Goal: Task Accomplishment & Management: Use online tool/utility

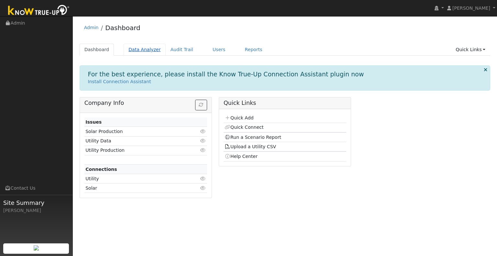
click at [142, 50] on link "Data Analyzer" at bounding box center [145, 50] width 42 height 12
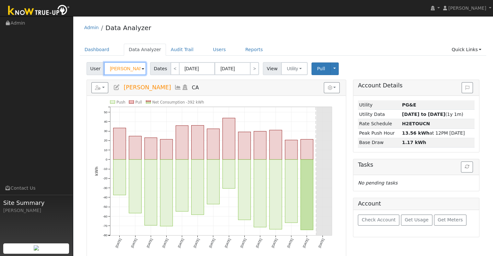
click at [130, 67] on input "[PERSON_NAME]" at bounding box center [125, 68] width 42 height 13
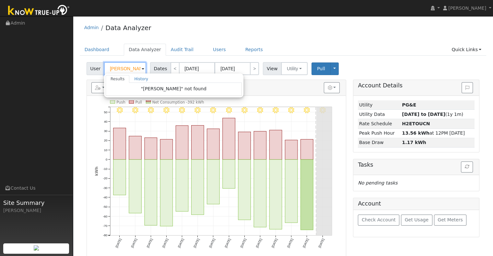
drag, startPoint x: 110, startPoint y: 70, endPoint x: 90, endPoint y: 70, distance: 20.1
click at [90, 70] on div "User aldrich Results History "aldrich" not found Enter text to search History K…" at bounding box center [116, 68] width 61 height 13
type input "K"
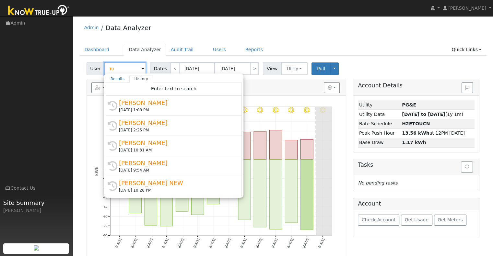
type input "r"
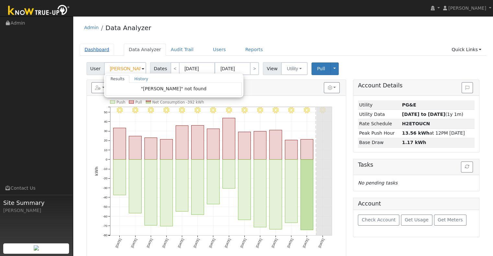
click at [103, 51] on link "Dashboard" at bounding box center [97, 50] width 35 height 12
type input "Kelly Fernandes"
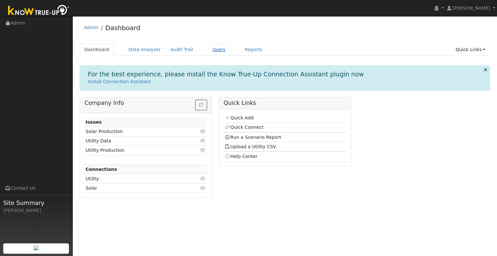
click at [208, 48] on link "Users" at bounding box center [219, 50] width 23 height 12
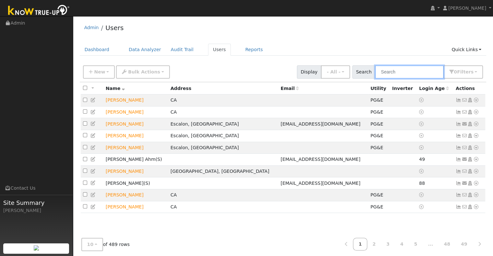
click at [403, 74] on input "text" at bounding box center [409, 71] width 69 height 13
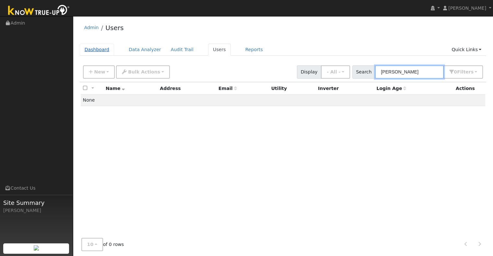
type input "aldrich"
click at [97, 49] on link "Dashboard" at bounding box center [97, 50] width 35 height 12
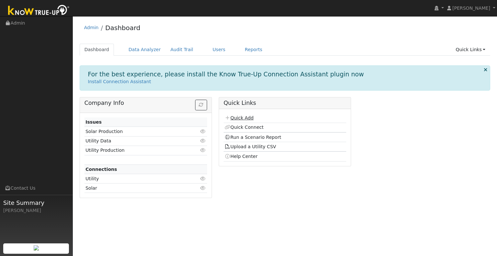
click at [236, 120] on link "Quick Add" at bounding box center [239, 117] width 29 height 5
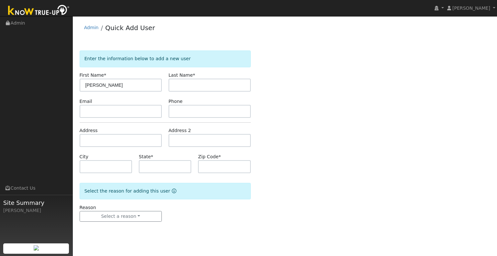
type input "[PERSON_NAME]"
type input "CA"
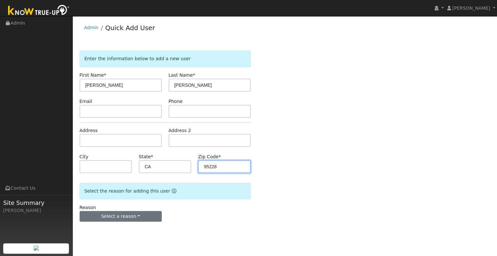
type input "95228"
click at [133, 213] on button "Select a reason" at bounding box center [121, 216] width 82 height 11
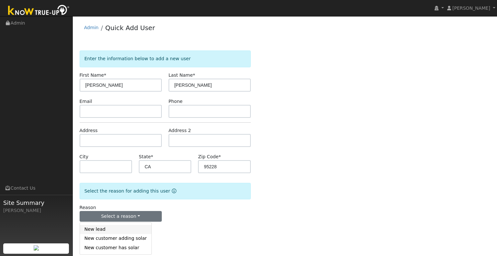
click at [107, 229] on link "New lead" at bounding box center [116, 229] width 72 height 9
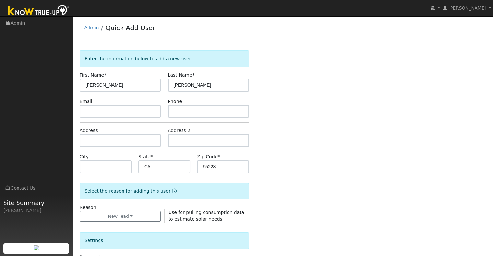
scroll to position [130, 0]
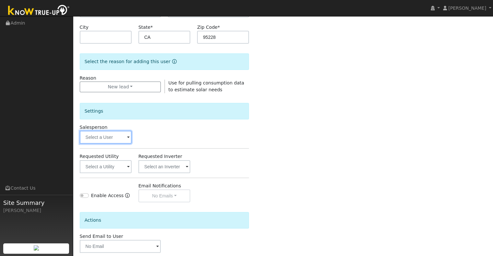
click at [113, 141] on input "text" at bounding box center [106, 137] width 52 height 13
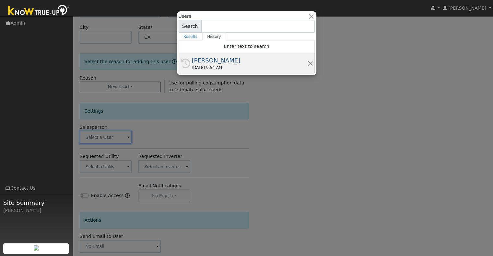
click at [203, 60] on div "[PERSON_NAME]" at bounding box center [249, 60] width 115 height 9
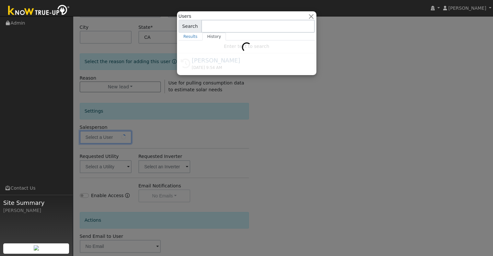
type input "[PERSON_NAME]"
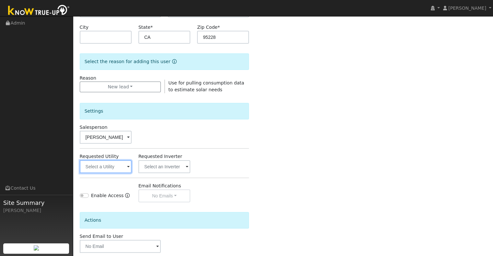
click at [103, 166] on input "text" at bounding box center [106, 166] width 52 height 13
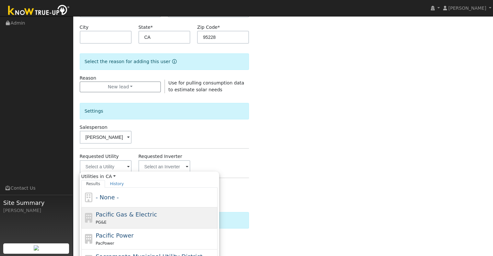
click at [134, 212] on span "Pacific Gas & Electric" at bounding box center [126, 214] width 61 height 7
type input "Pacific Gas & Electric"
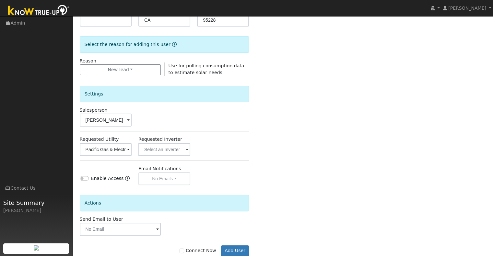
scroll to position [162, 0]
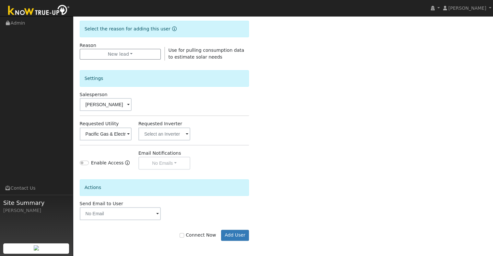
click at [196, 234] on label "Connect Now" at bounding box center [197, 235] width 36 height 7
click at [184, 234] on input "Connect Now" at bounding box center [181, 235] width 5 height 5
checkbox input "true"
click at [236, 237] on button "Add User" at bounding box center [235, 235] width 28 height 11
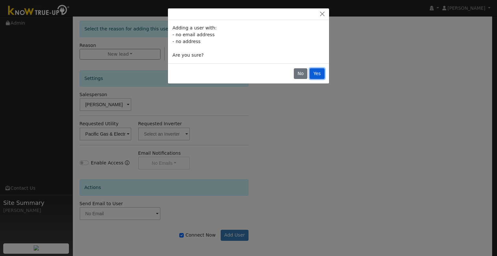
click at [319, 70] on button "Yes" at bounding box center [317, 73] width 15 height 11
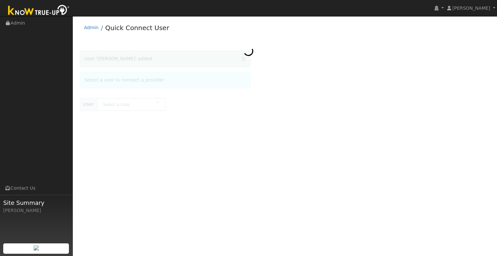
type input "[PERSON_NAME]"
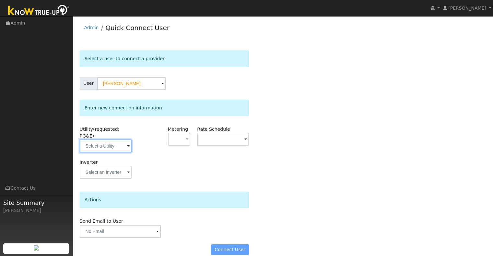
click at [122, 140] on input "text" at bounding box center [106, 146] width 52 height 13
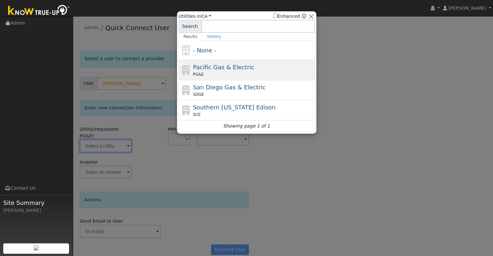
click at [216, 72] on div "PG&E" at bounding box center [253, 75] width 120 height 6
type input "PG&E"
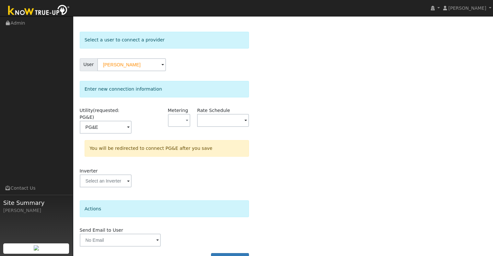
scroll to position [29, 0]
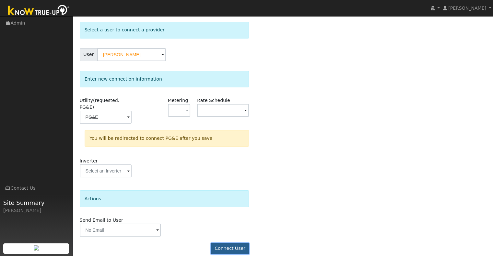
click at [224, 243] on button "Connect User" at bounding box center [230, 248] width 38 height 11
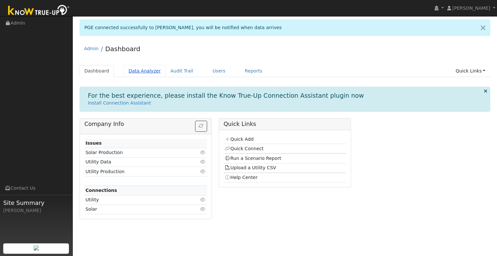
click at [145, 70] on link "Data Analyzer" at bounding box center [145, 71] width 42 height 12
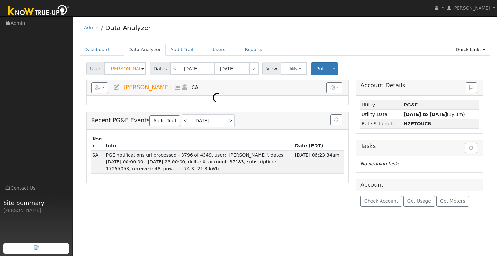
click at [131, 66] on input "Kelly Fernandes" at bounding box center [125, 68] width 42 height 13
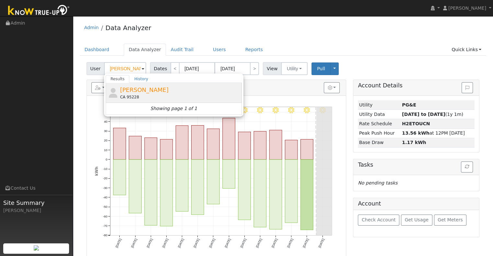
click at [133, 88] on span "[PERSON_NAME]" at bounding box center [144, 89] width 49 height 7
type input "[PERSON_NAME]"
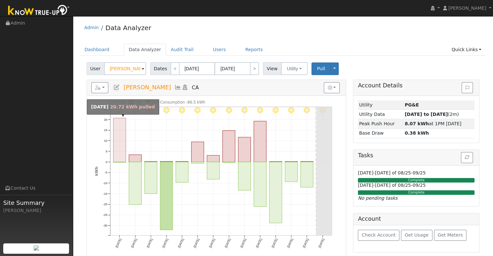
click at [117, 131] on rect "onclick=""" at bounding box center [119, 140] width 13 height 44
type input "[DATE]"
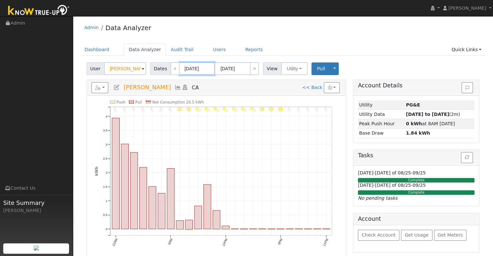
click at [184, 69] on input "[DATE]" at bounding box center [197, 68] width 36 height 13
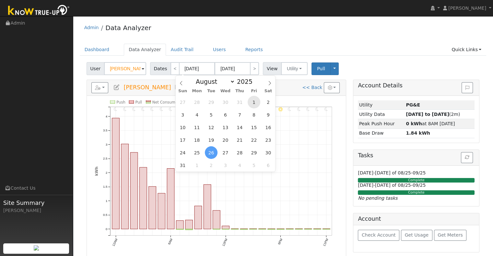
click at [251, 105] on span "1" at bounding box center [253, 102] width 13 height 13
type input "[DATE]"
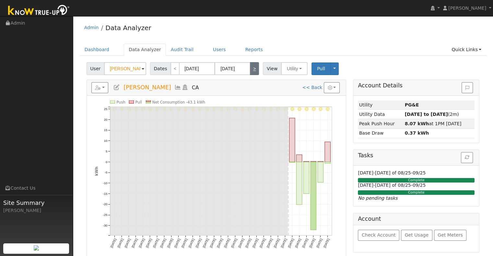
click at [250, 69] on link ">" at bounding box center [254, 68] width 9 height 13
type input "[DATE]"
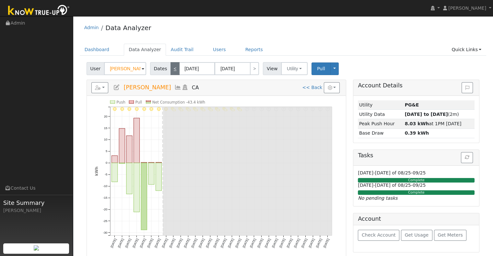
click at [171, 66] on link "<" at bounding box center [174, 68] width 9 height 13
type input "[DATE]"
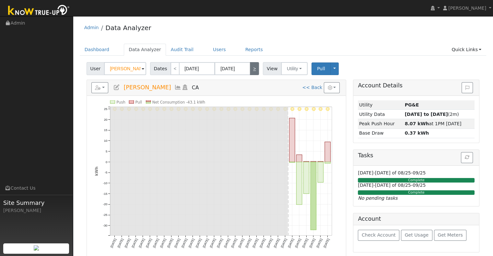
click at [253, 67] on link ">" at bounding box center [254, 68] width 9 height 13
type input "[DATE]"
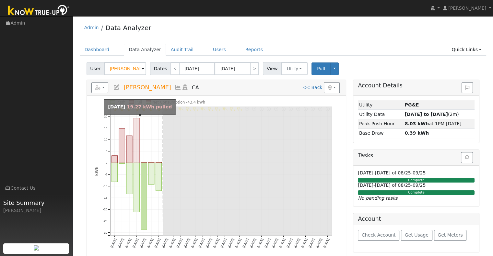
click at [138, 146] on rect "onclick=""" at bounding box center [136, 140] width 6 height 45
type input "[DATE]"
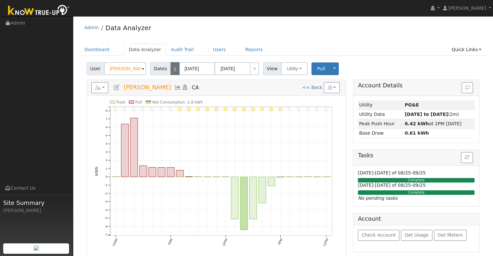
click at [172, 69] on link "<" at bounding box center [174, 68] width 9 height 13
type input "[DATE]"
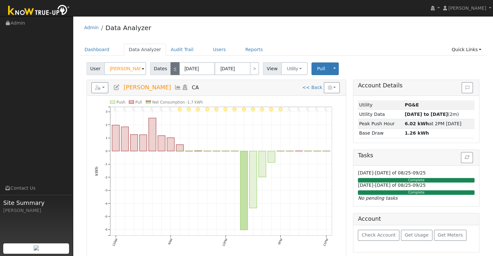
click at [172, 69] on link "<" at bounding box center [174, 68] width 9 height 13
type input "[DATE]"
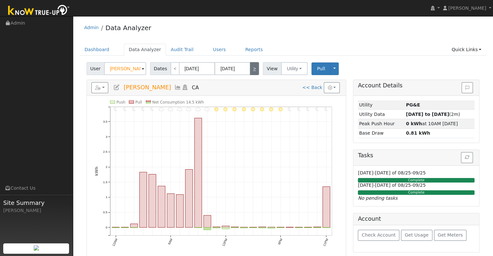
click at [251, 70] on link ">" at bounding box center [254, 68] width 9 height 13
type input "[DATE]"
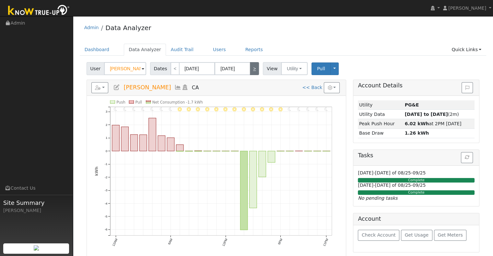
click at [251, 70] on link ">" at bounding box center [254, 68] width 9 height 13
type input "[DATE]"
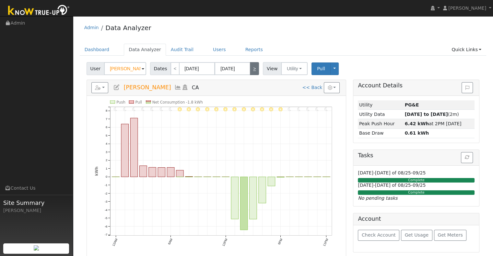
click at [251, 70] on link ">" at bounding box center [254, 68] width 9 height 13
type input "[DATE]"
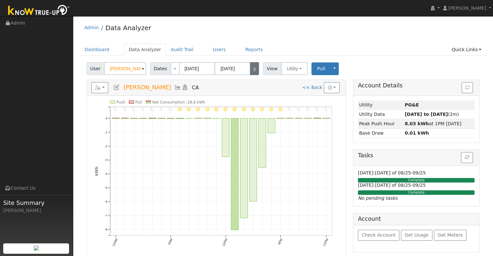
click at [251, 70] on link ">" at bounding box center [254, 68] width 9 height 13
type input "[DATE]"
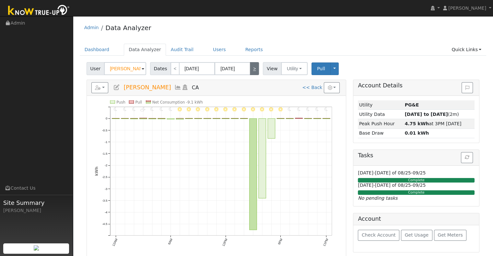
click at [251, 70] on link ">" at bounding box center [254, 68] width 9 height 13
type input "[DATE]"
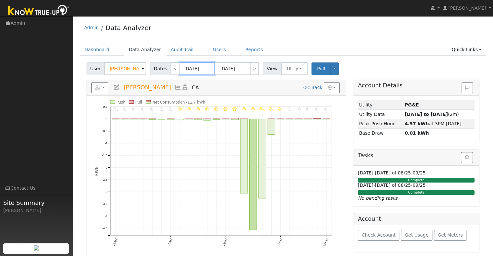
click at [181, 70] on input "[DATE]" at bounding box center [197, 68] width 36 height 13
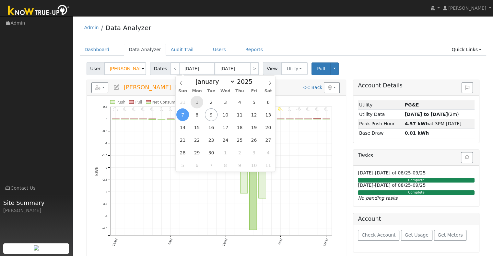
click at [200, 99] on span "1" at bounding box center [196, 102] width 13 height 13
type input "[DATE]"
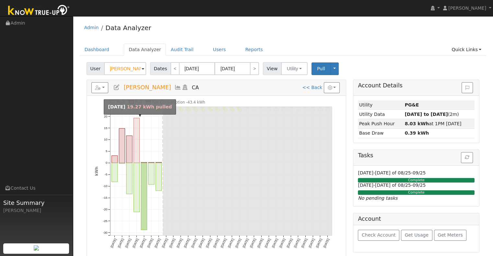
click at [135, 123] on rect "onclick=""" at bounding box center [136, 140] width 6 height 45
type input "[DATE]"
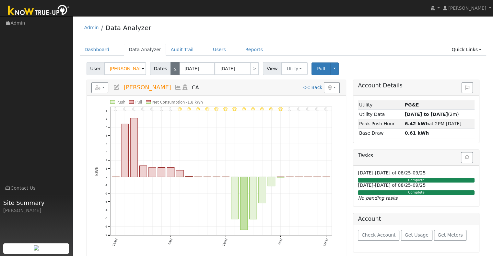
click at [173, 69] on link "<" at bounding box center [174, 68] width 9 height 13
type input "[DATE]"
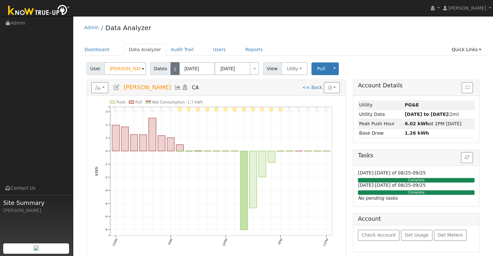
click at [170, 72] on link "<" at bounding box center [174, 68] width 9 height 13
type input "[DATE]"
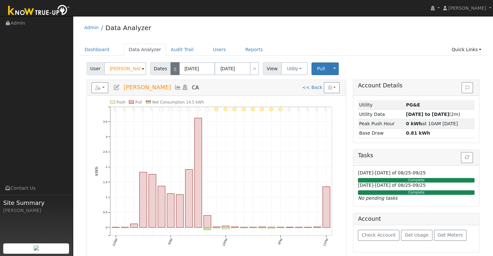
click at [170, 70] on link "<" at bounding box center [174, 68] width 9 height 13
type input "[DATE]"
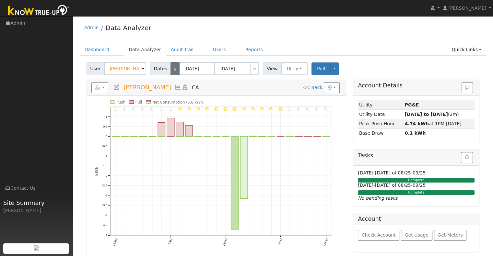
click at [170, 70] on link "<" at bounding box center [174, 68] width 9 height 13
type input "[DATE]"
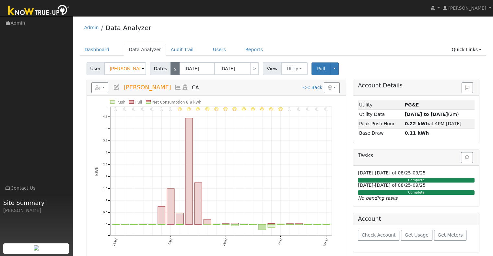
click at [171, 68] on link "<" at bounding box center [174, 68] width 9 height 13
type input "[DATE]"
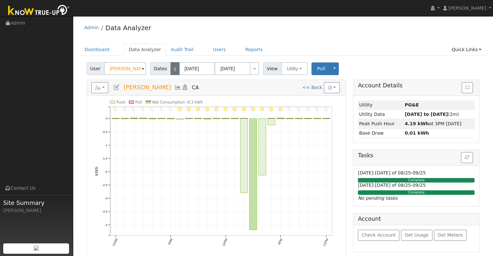
click at [171, 68] on link "<" at bounding box center [174, 68] width 9 height 13
type input "[DATE]"
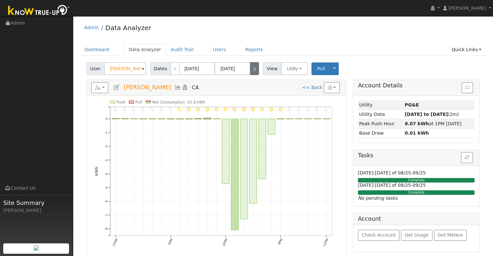
click at [250, 71] on link ">" at bounding box center [254, 68] width 9 height 13
type input "[DATE]"
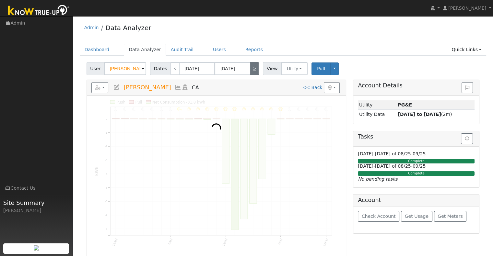
click at [250, 70] on link ">" at bounding box center [254, 68] width 9 height 13
type input "[DATE]"
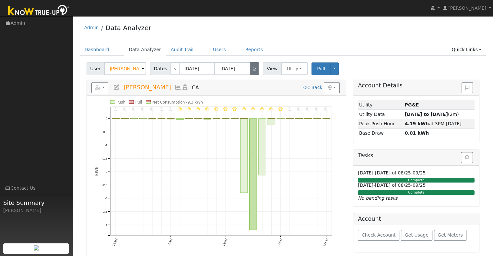
click at [250, 70] on link ">" at bounding box center [254, 68] width 9 height 13
type input "[DATE]"
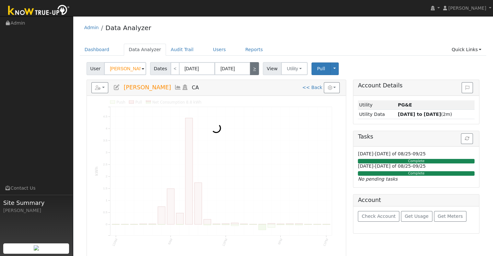
click at [250, 70] on link ">" at bounding box center [254, 68] width 9 height 13
type input "[DATE]"
click at [250, 70] on link ">" at bounding box center [254, 68] width 9 height 13
type input "[DATE]"
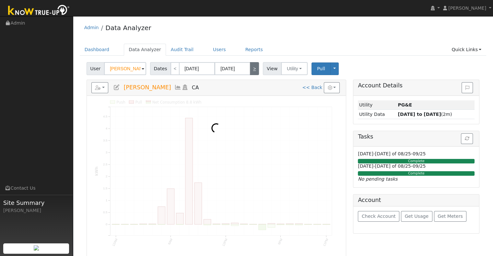
type input "[DATE]"
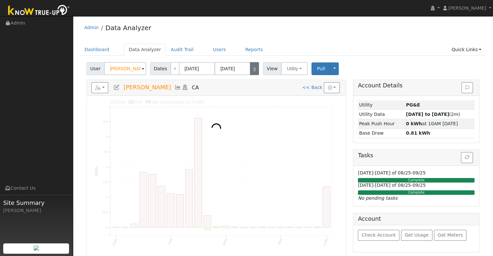
click at [250, 70] on link ">" at bounding box center [254, 68] width 9 height 13
type input "[DATE]"
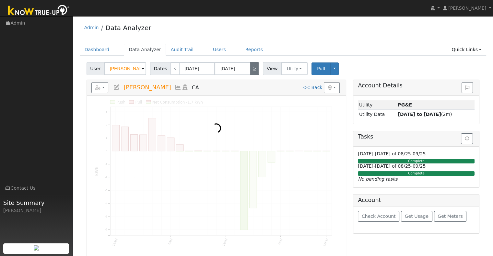
click at [250, 70] on link ">" at bounding box center [254, 68] width 9 height 13
type input "[DATE]"
click at [250, 70] on link ">" at bounding box center [254, 68] width 9 height 13
type input "[DATE]"
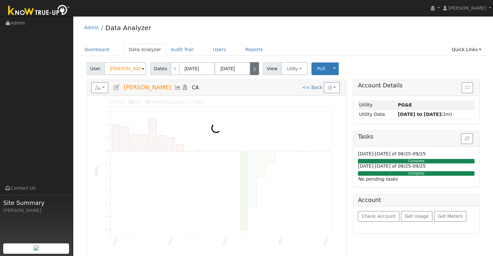
type input "[DATE]"
click at [250, 70] on link ">" at bounding box center [254, 68] width 9 height 13
type input "[DATE]"
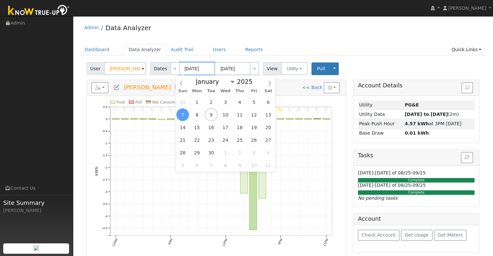
click at [187, 70] on input "[DATE]" at bounding box center [197, 68] width 36 height 13
click at [197, 102] on span "1" at bounding box center [196, 102] width 13 height 13
type input "[DATE]"
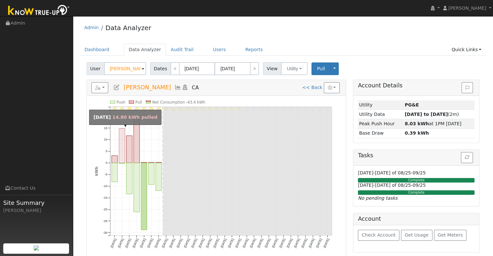
click at [123, 142] on rect "onclick=""" at bounding box center [122, 146] width 6 height 34
type input "[DATE]"
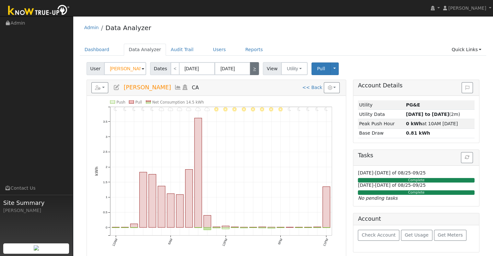
click at [250, 72] on link ">" at bounding box center [254, 68] width 9 height 13
type input "[DATE]"
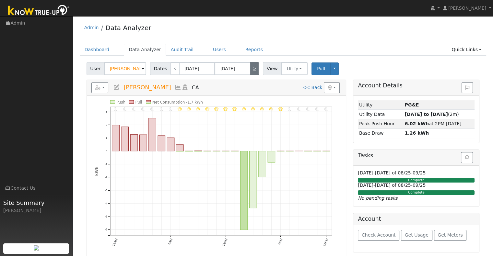
click at [250, 72] on link ">" at bounding box center [254, 68] width 9 height 13
type input "[DATE]"
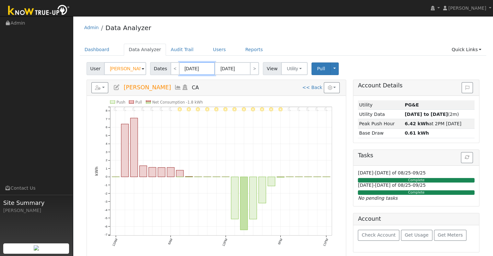
click at [179, 71] on input "[DATE]" at bounding box center [197, 68] width 36 height 13
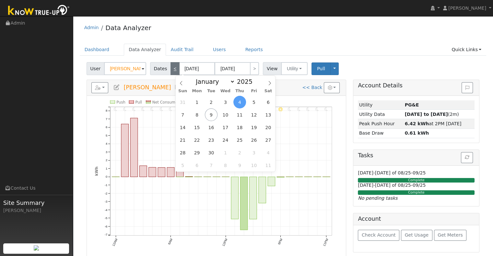
click at [174, 69] on link "<" at bounding box center [174, 68] width 9 height 13
type input "[DATE]"
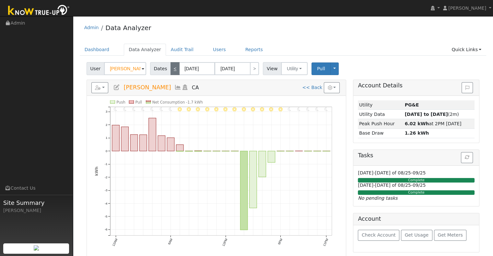
click at [173, 69] on link "<" at bounding box center [174, 68] width 9 height 13
type input "[DATE]"
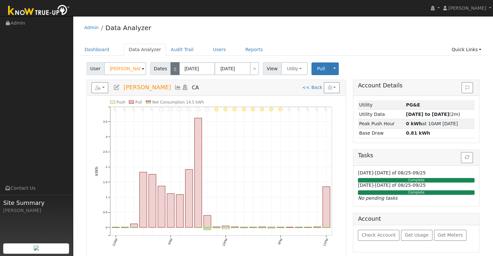
click at [173, 69] on link "<" at bounding box center [174, 68] width 9 height 13
type input "[DATE]"
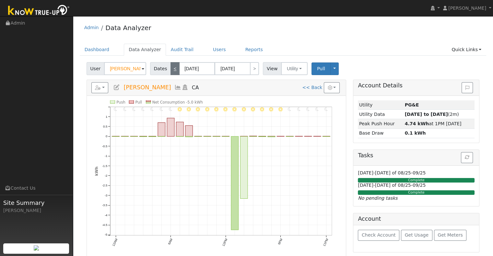
click at [173, 69] on link "<" at bounding box center [174, 68] width 9 height 13
type input "[DATE]"
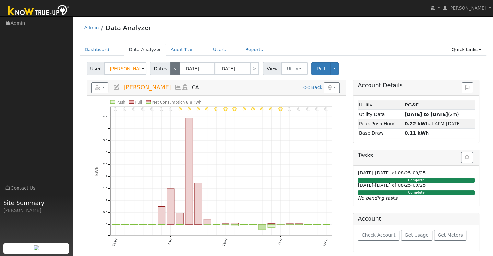
click at [173, 66] on link "<" at bounding box center [174, 68] width 9 height 13
type input "[DATE]"
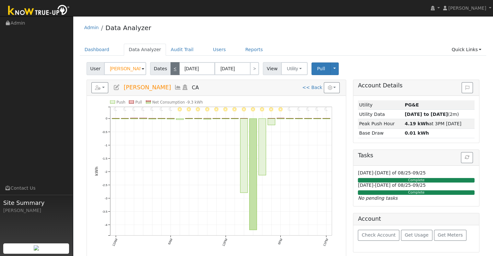
click at [173, 66] on link "<" at bounding box center [174, 68] width 9 height 13
type input "[DATE]"
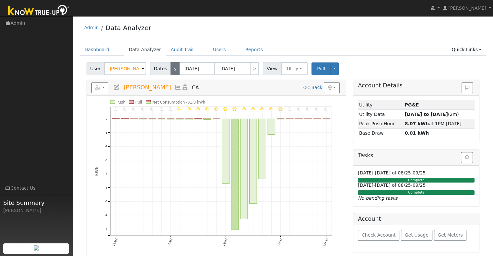
click at [173, 66] on link "<" at bounding box center [174, 68] width 9 height 13
type input "[DATE]"
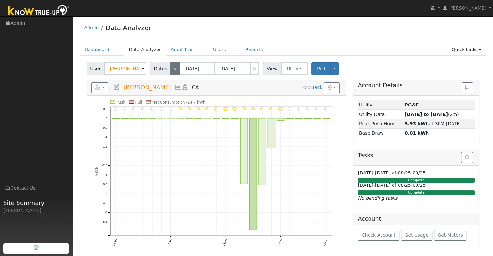
click at [173, 66] on link "<" at bounding box center [174, 68] width 9 height 13
type input "[DATE]"
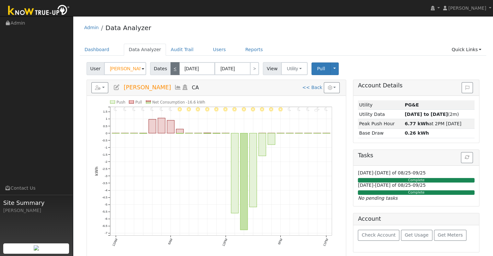
click at [173, 66] on link "<" at bounding box center [174, 68] width 9 height 13
type input "[DATE]"
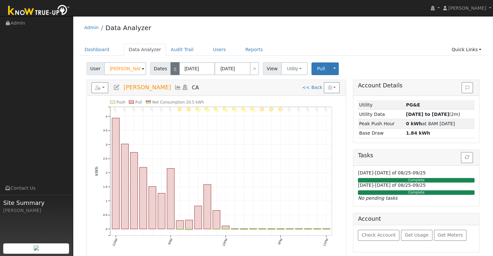
click at [171, 72] on link "<" at bounding box center [174, 68] width 9 height 13
type input "[DATE]"
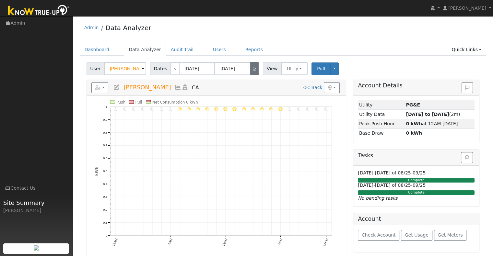
click at [250, 67] on link ">" at bounding box center [254, 68] width 9 height 13
type input "[DATE]"
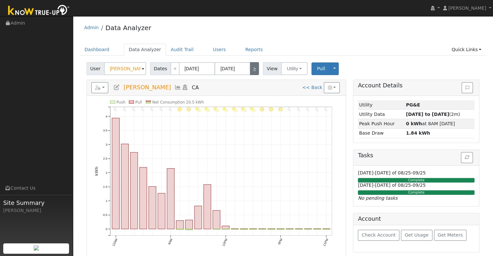
click at [250, 67] on link ">" at bounding box center [254, 68] width 9 height 13
type input "[DATE]"
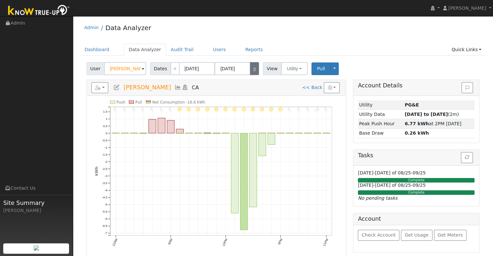
click at [250, 67] on link ">" at bounding box center [254, 68] width 9 height 13
type input "[DATE]"
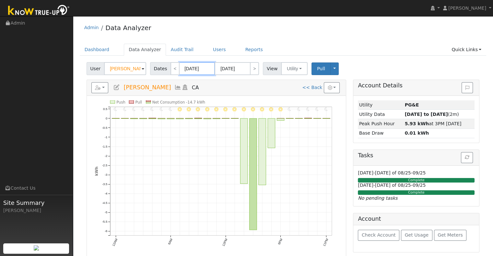
click at [195, 66] on input "[DATE]" at bounding box center [197, 68] width 36 height 13
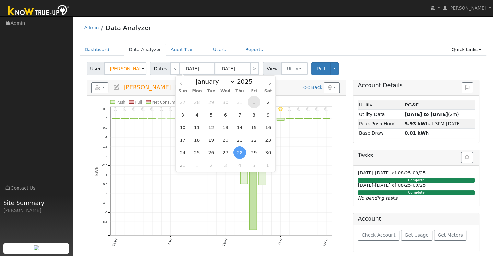
click at [257, 105] on span "1" at bounding box center [253, 102] width 13 height 13
type input "[DATE]"
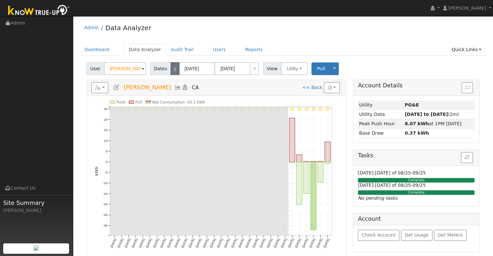
click at [170, 68] on link "<" at bounding box center [174, 68] width 9 height 13
type input "[DATE]"
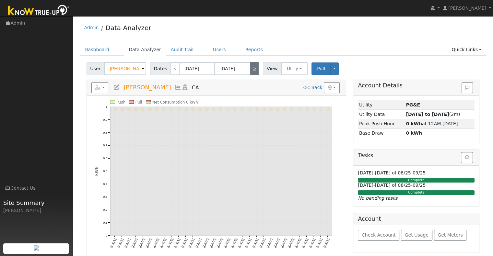
click at [251, 71] on link ">" at bounding box center [254, 68] width 9 height 13
type input "[DATE]"
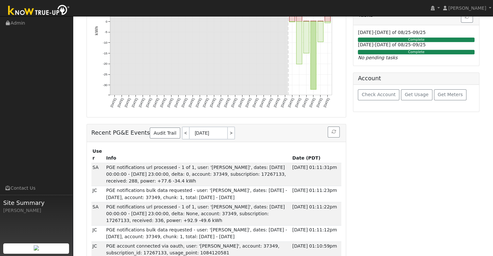
scroll to position [147, 0]
